Goal: Transaction & Acquisition: Purchase product/service

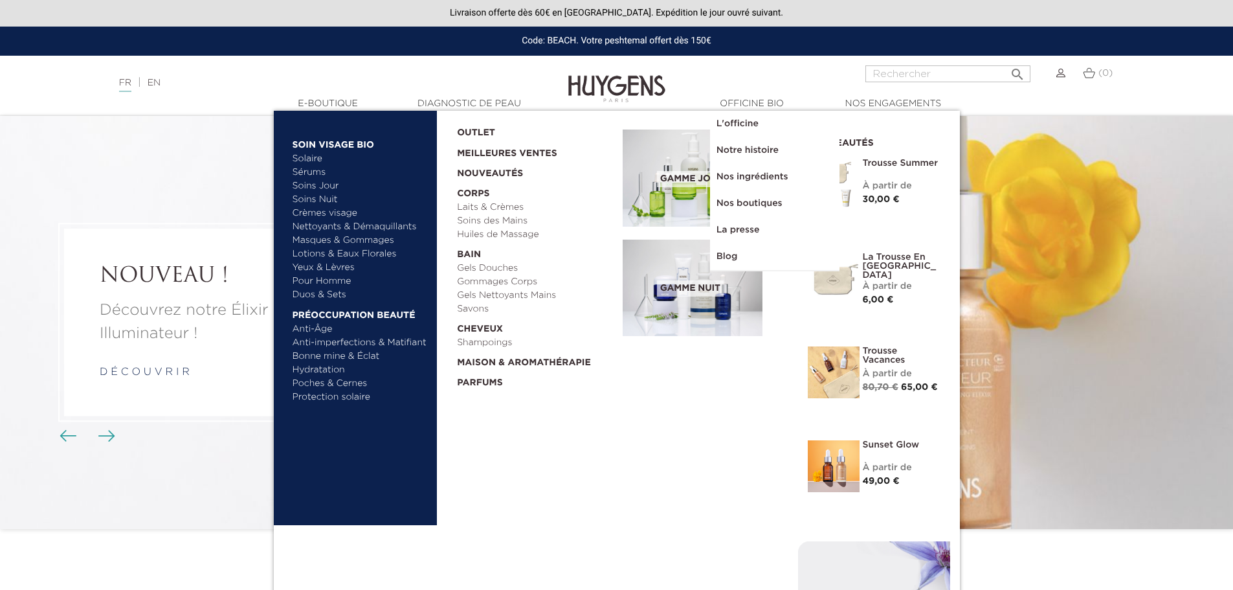
click at [318, 381] on link "Poches & Cernes" at bounding box center [360, 384] width 135 height 14
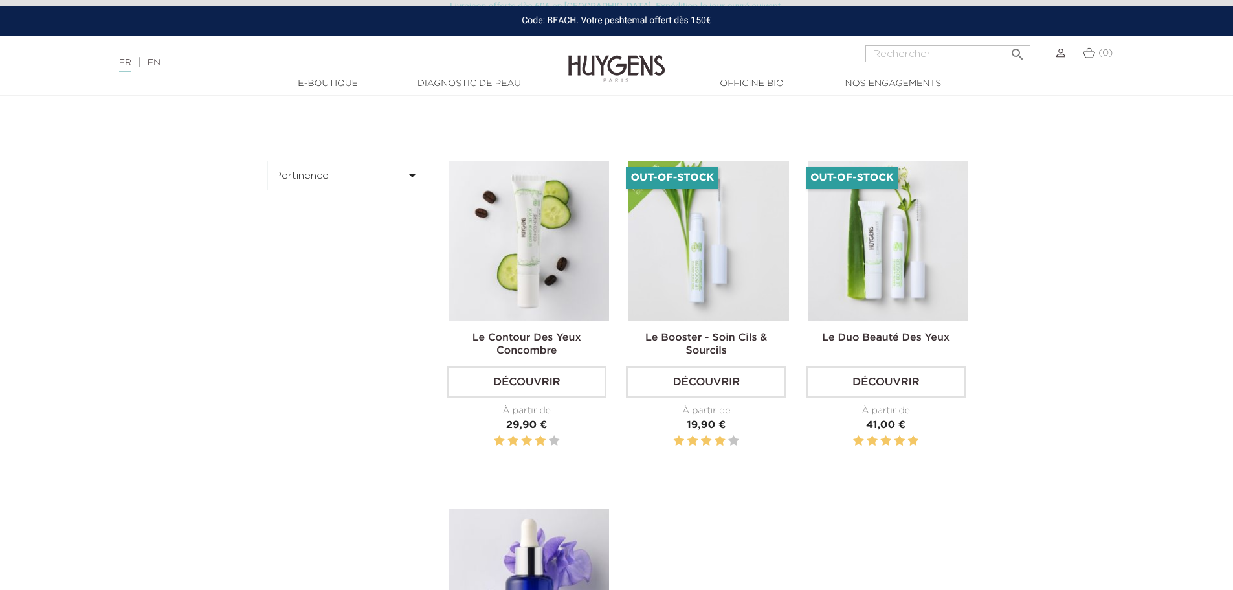
scroll to position [388, 0]
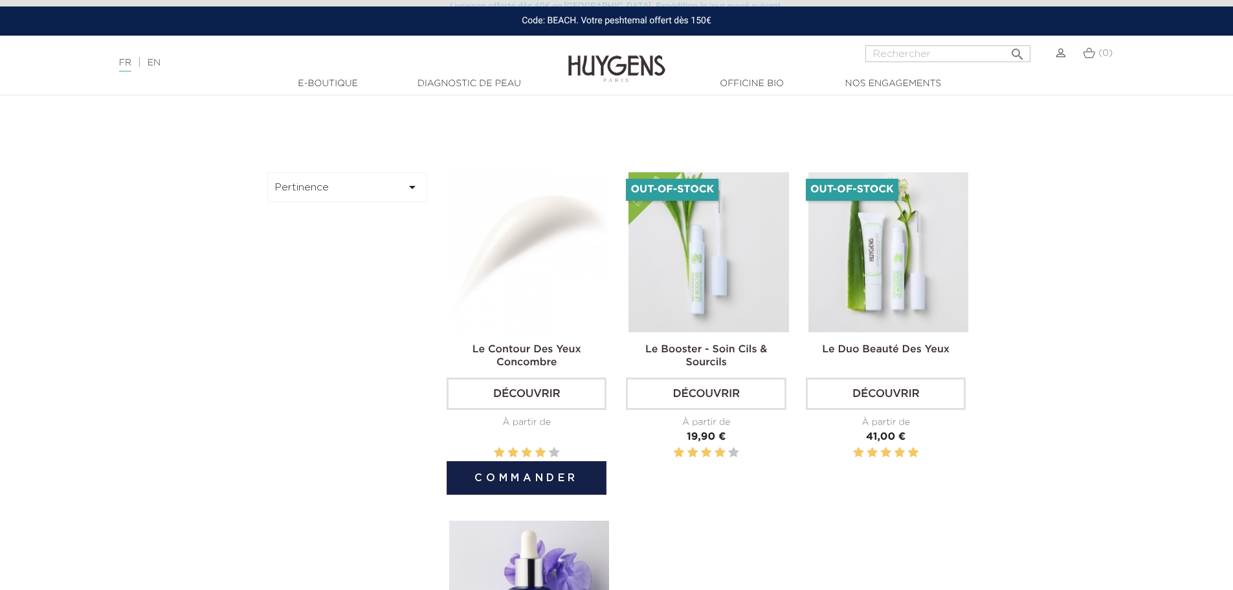
click at [524, 285] on img at bounding box center [529, 252] width 160 height 160
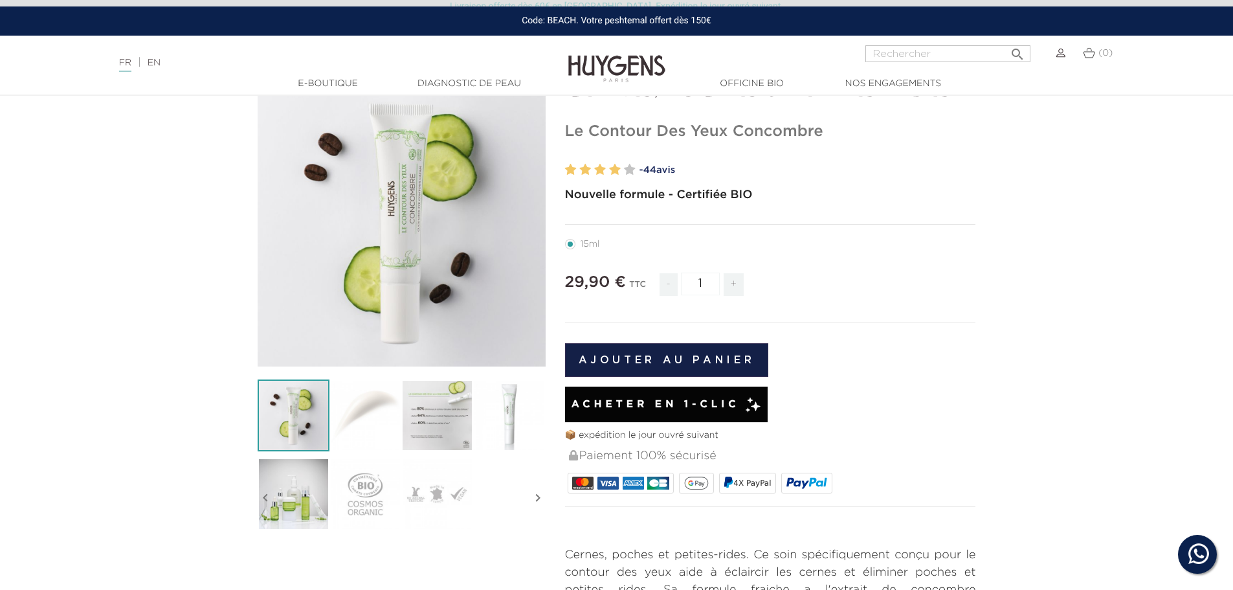
scroll to position [129, 0]
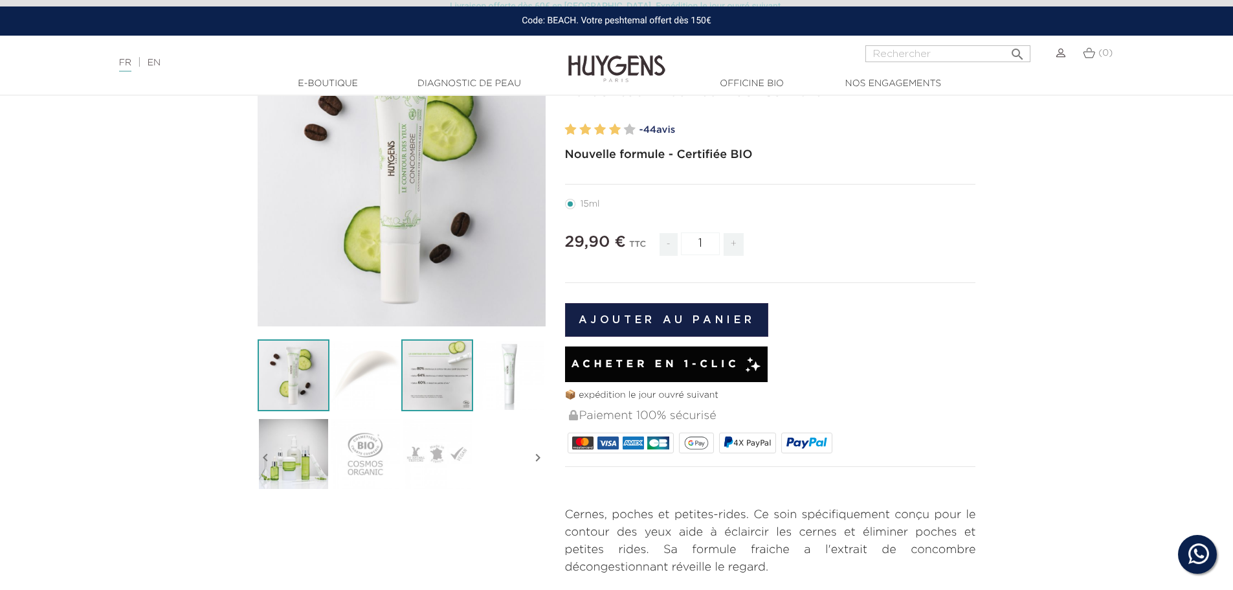
click at [430, 373] on img at bounding box center [437, 375] width 72 height 72
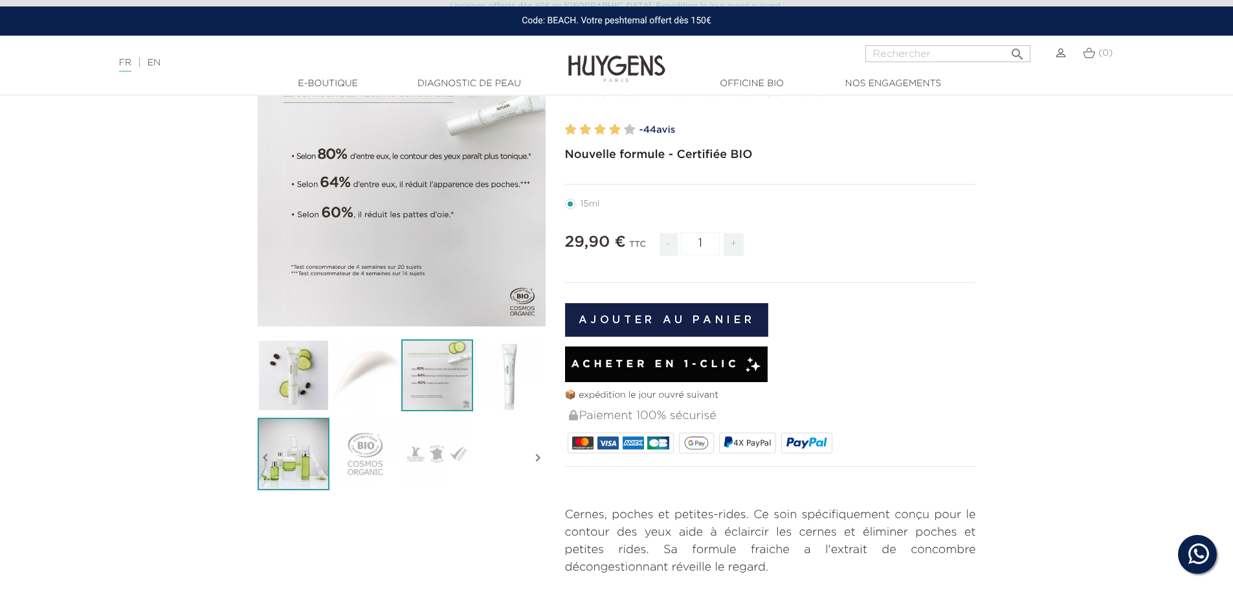
click at [289, 432] on img at bounding box center [294, 453] width 72 height 72
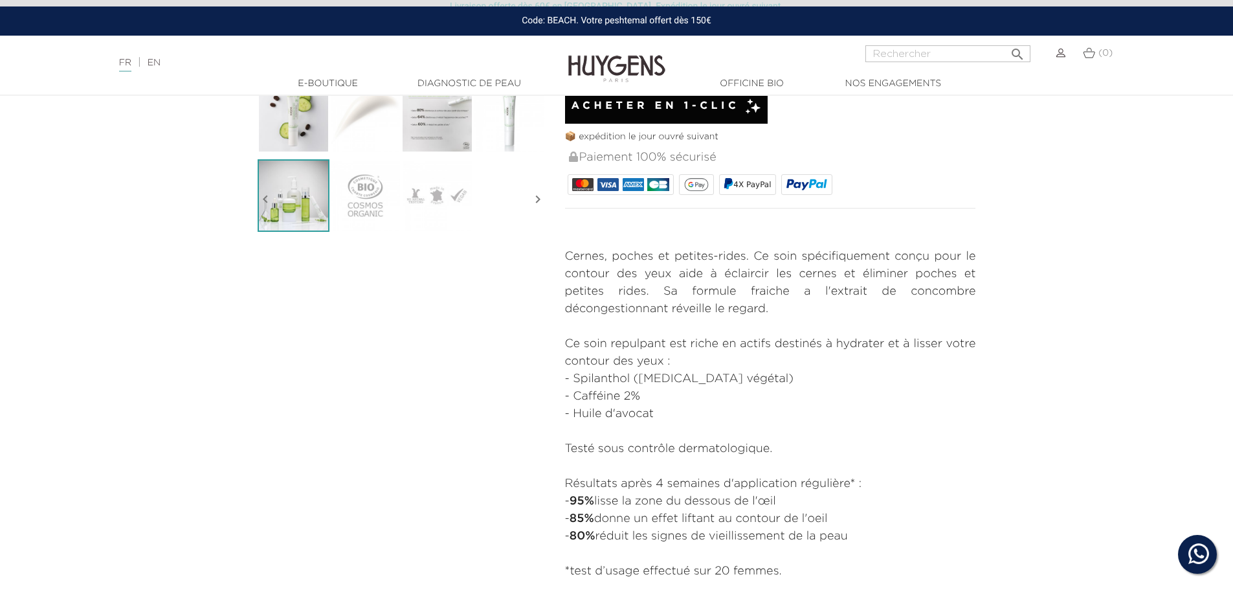
scroll to position [388, 0]
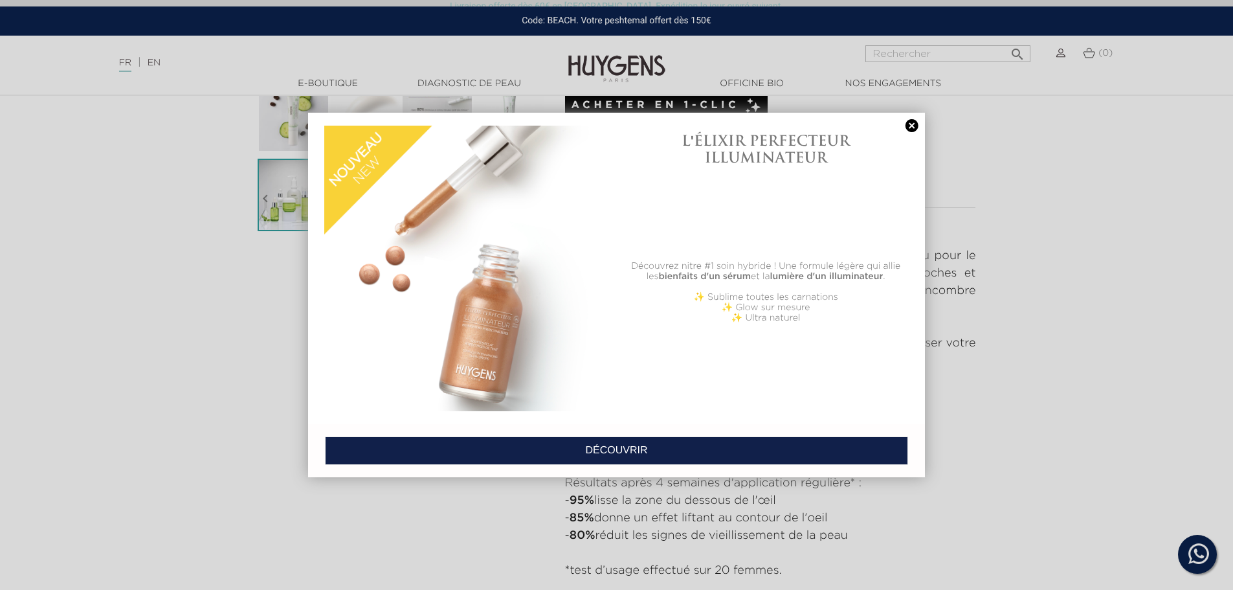
click at [910, 124] on link at bounding box center [912, 126] width 18 height 14
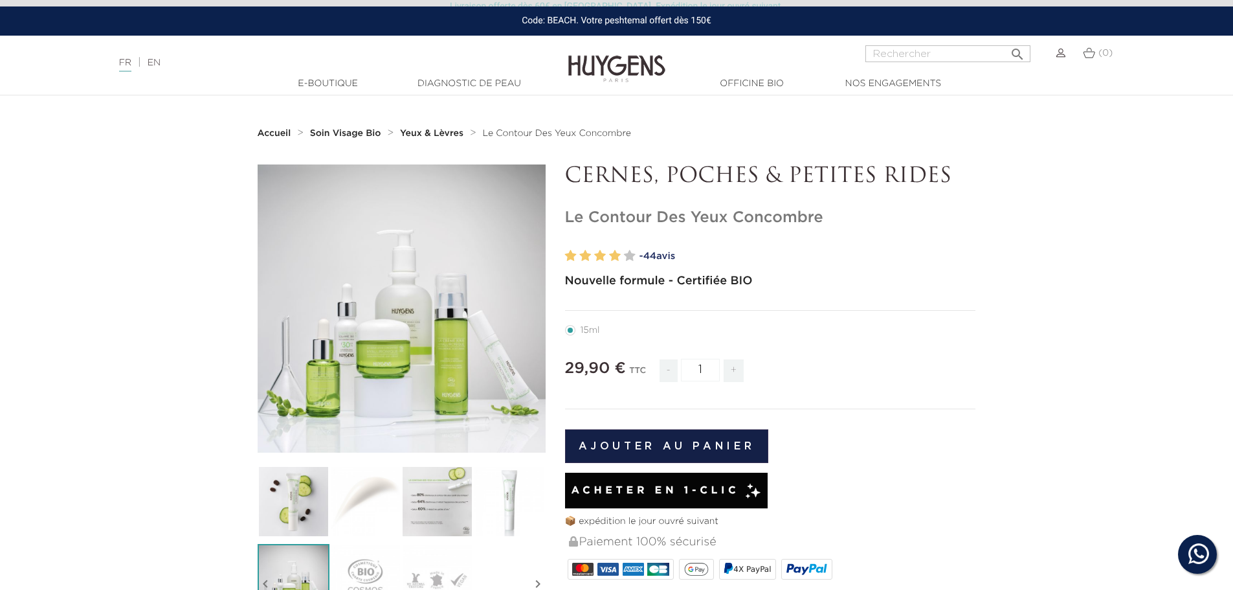
scroll to position [0, 0]
